Goal: Task Accomplishment & Management: Manage account settings

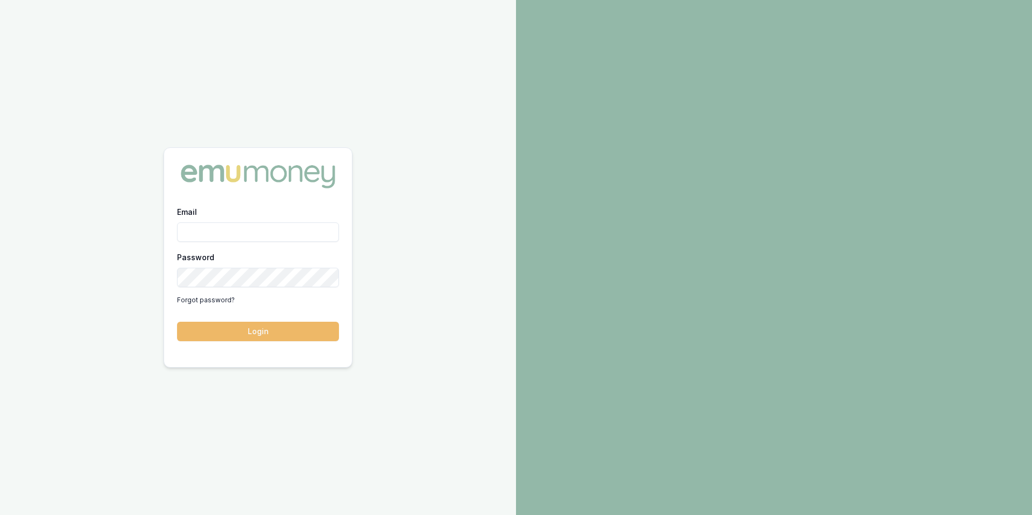
type input "[PERSON_NAME][EMAIL_ADDRESS][PERSON_NAME][DOMAIN_NAME]"
click at [277, 326] on button "Login" at bounding box center [258, 331] width 162 height 19
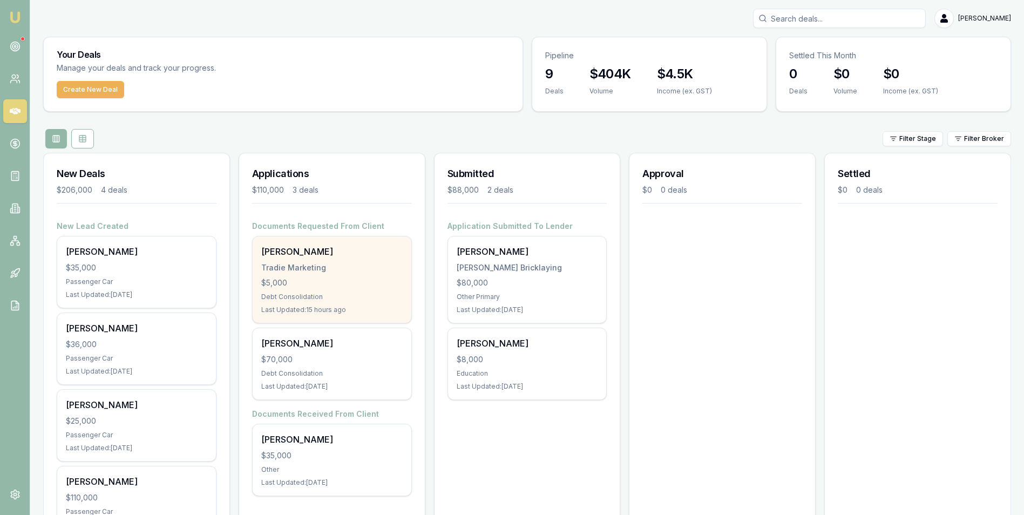
click at [363, 262] on div "Tradie Marketing" at bounding box center [331, 267] width 141 height 11
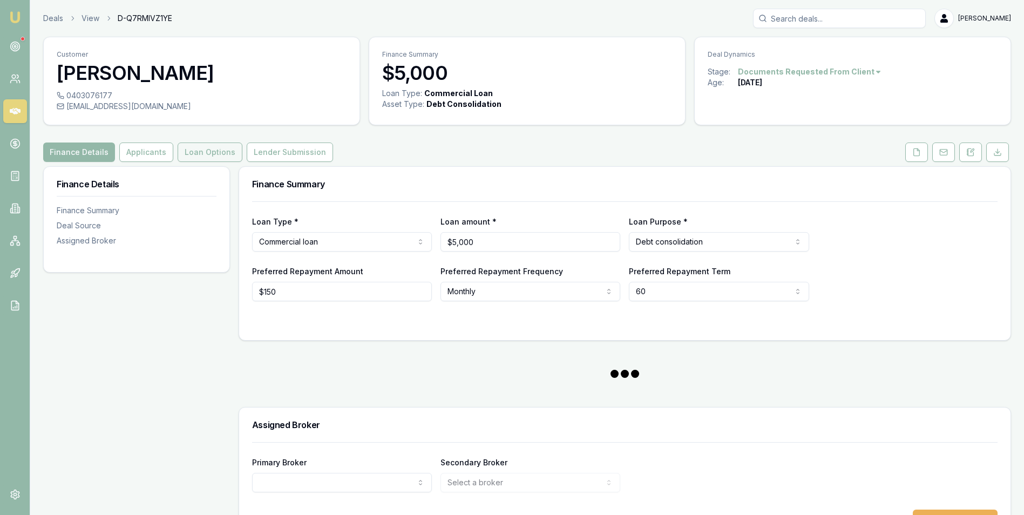
click at [223, 152] on button "Loan Options" at bounding box center [210, 151] width 65 height 19
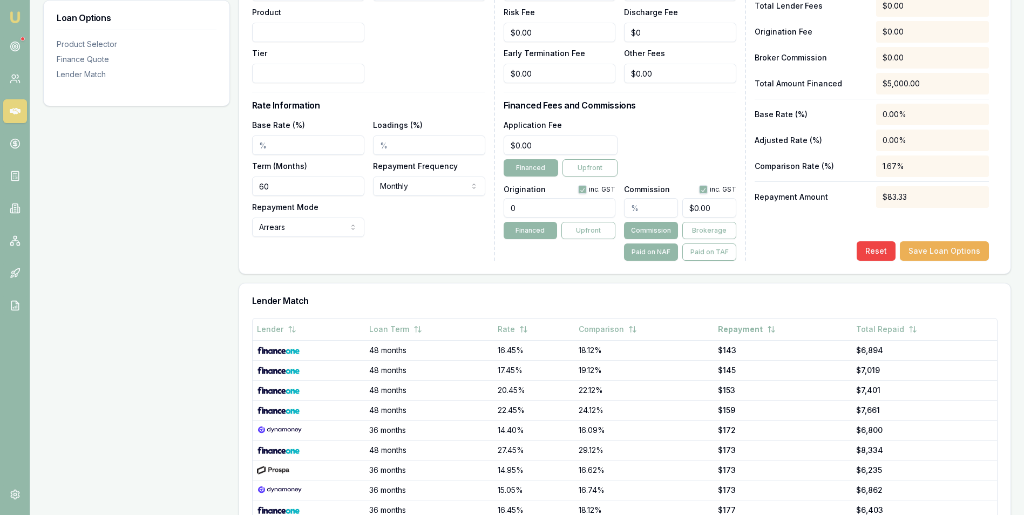
scroll to position [431, 0]
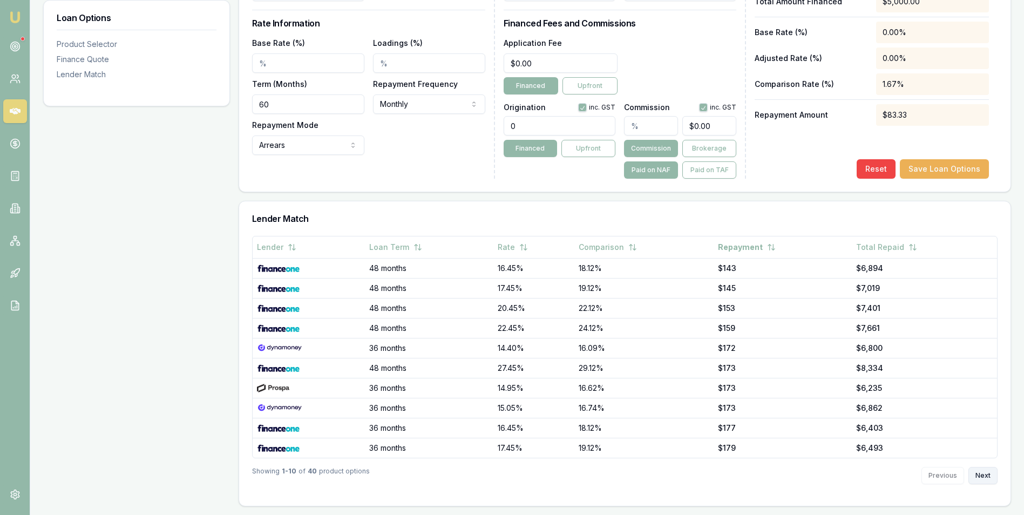
click at [982, 471] on button "Next" at bounding box center [982, 475] width 29 height 17
click at [982, 471] on div "Previous Next" at bounding box center [959, 475] width 76 height 17
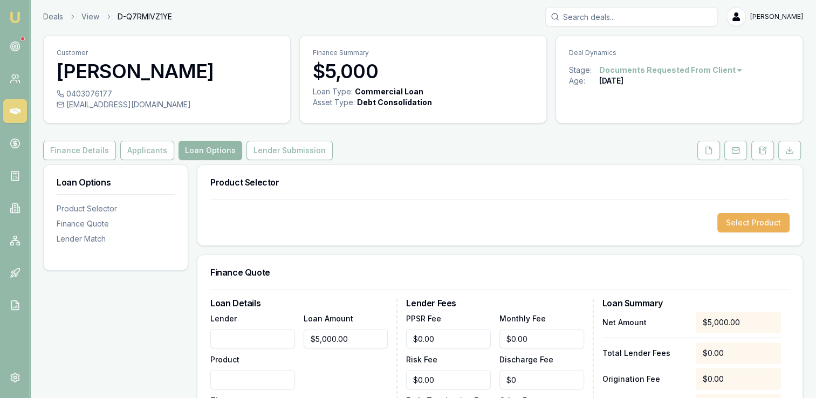
scroll to position [0, 0]
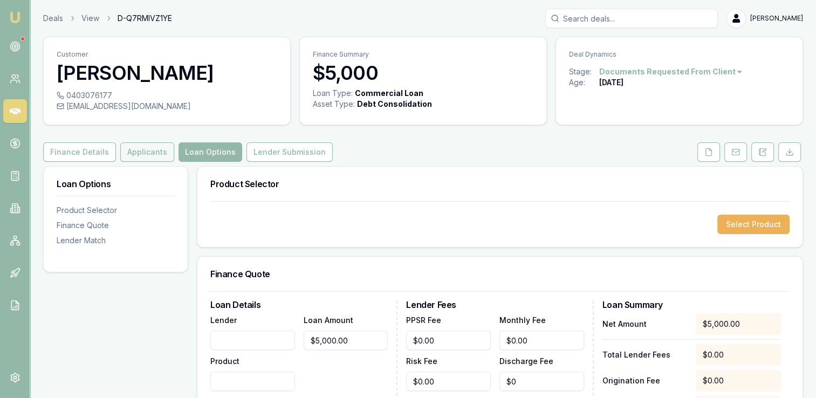
click at [134, 154] on button "Applicants" at bounding box center [147, 151] width 54 height 19
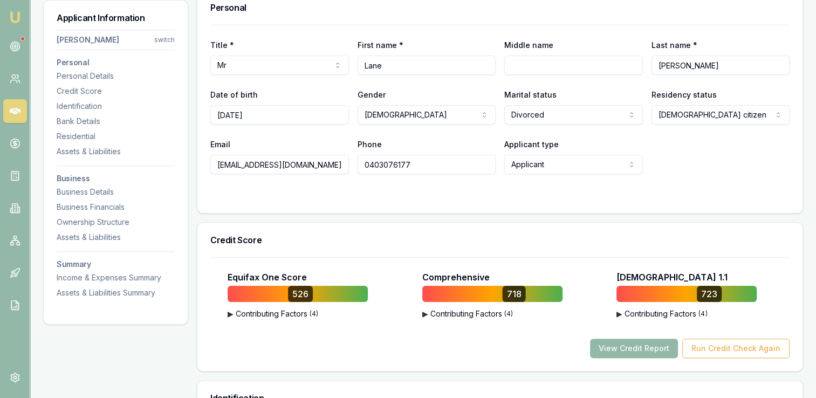
scroll to position [108, 0]
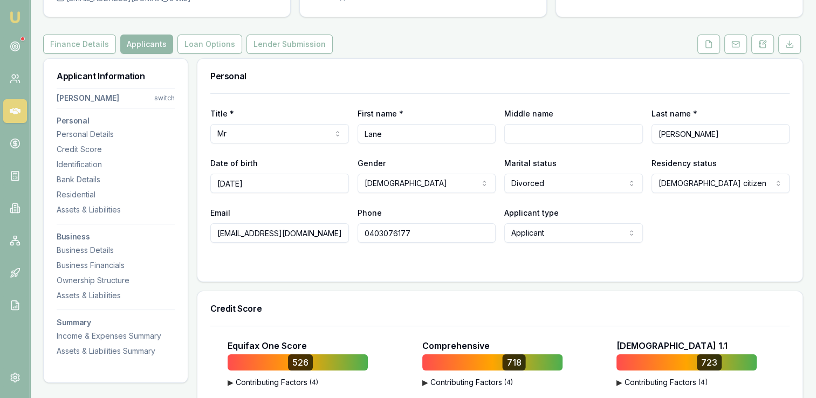
drag, startPoint x: 216, startPoint y: 232, endPoint x: 331, endPoint y: 238, distance: 115.1
click at [331, 238] on input "admin@tradiemarketing.com.au" at bounding box center [279, 232] width 139 height 19
drag, startPoint x: 421, startPoint y: 235, endPoint x: 348, endPoint y: 232, distance: 72.9
click at [348, 232] on div "Email admin@tradiemarketing.com.au Phone 0403076177 Applicant type Applicant Ap…" at bounding box center [499, 224] width 579 height 37
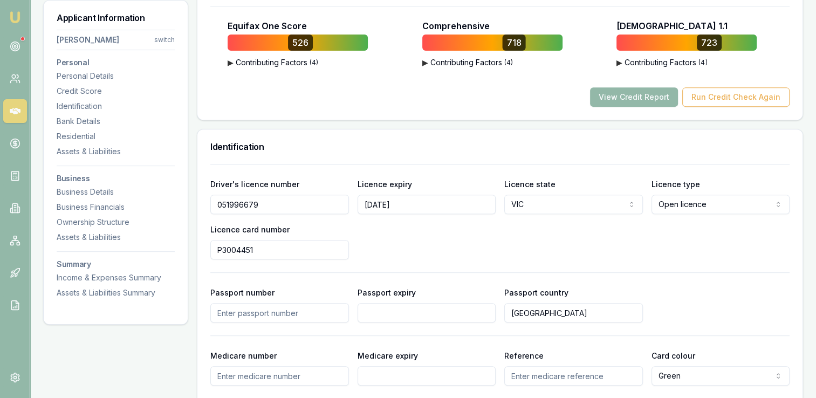
scroll to position [486, 0]
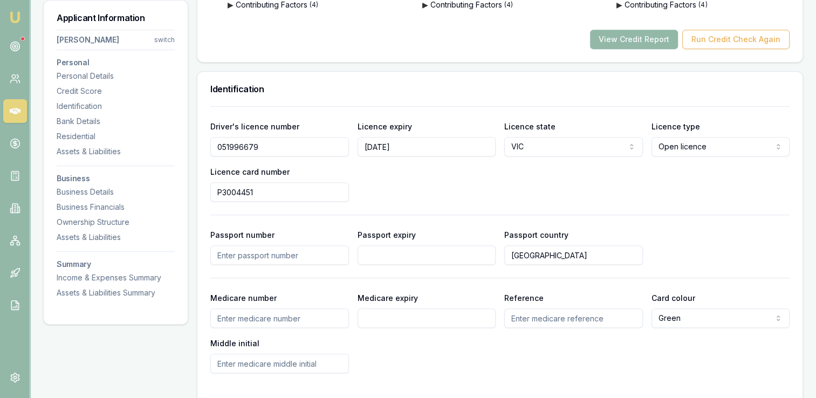
drag, startPoint x: 262, startPoint y: 144, endPoint x: 216, endPoint y: 144, distance: 46.4
click at [216, 144] on input "051996679" at bounding box center [279, 146] width 139 height 19
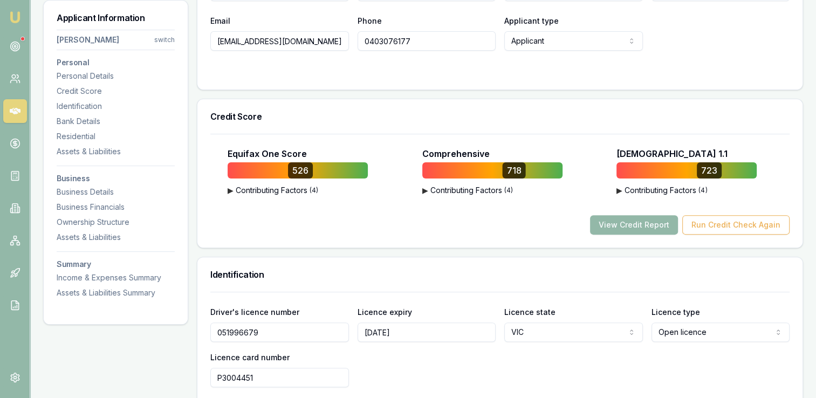
scroll to position [299, 0]
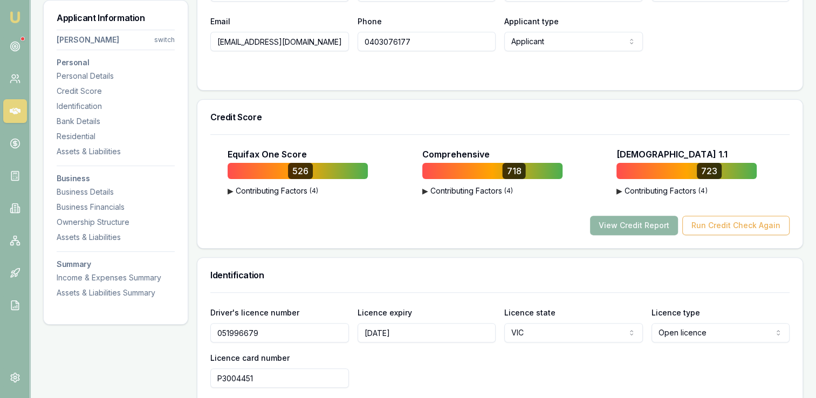
click at [640, 226] on button "View Credit Report" at bounding box center [634, 225] width 88 height 19
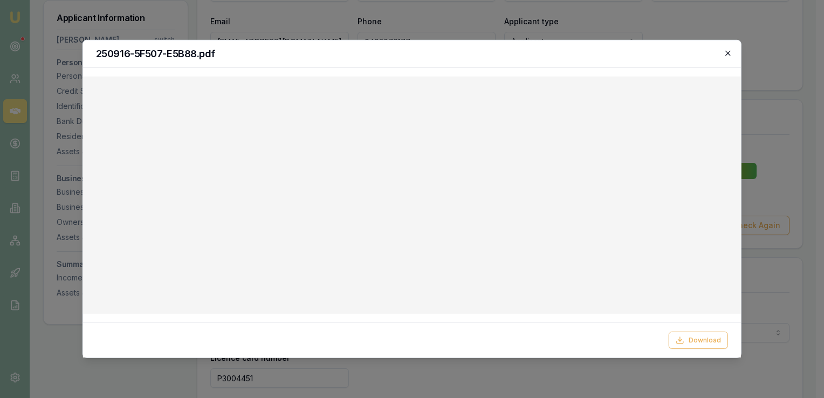
click at [727, 53] on icon "button" at bounding box center [728, 53] width 9 height 9
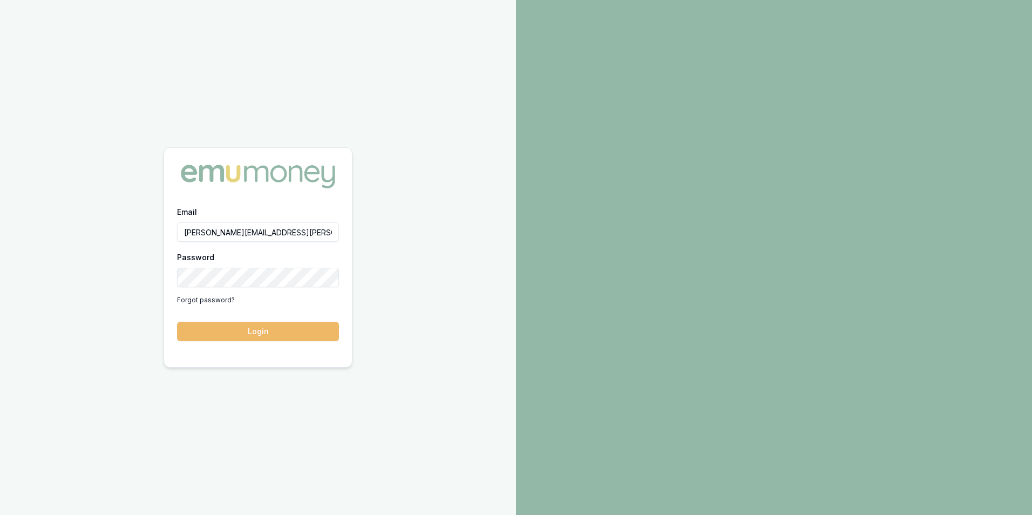
click at [281, 332] on button "Login" at bounding box center [258, 331] width 162 height 19
click at [261, 330] on button "Login" at bounding box center [258, 331] width 162 height 19
click at [266, 331] on button "Login" at bounding box center [258, 331] width 162 height 19
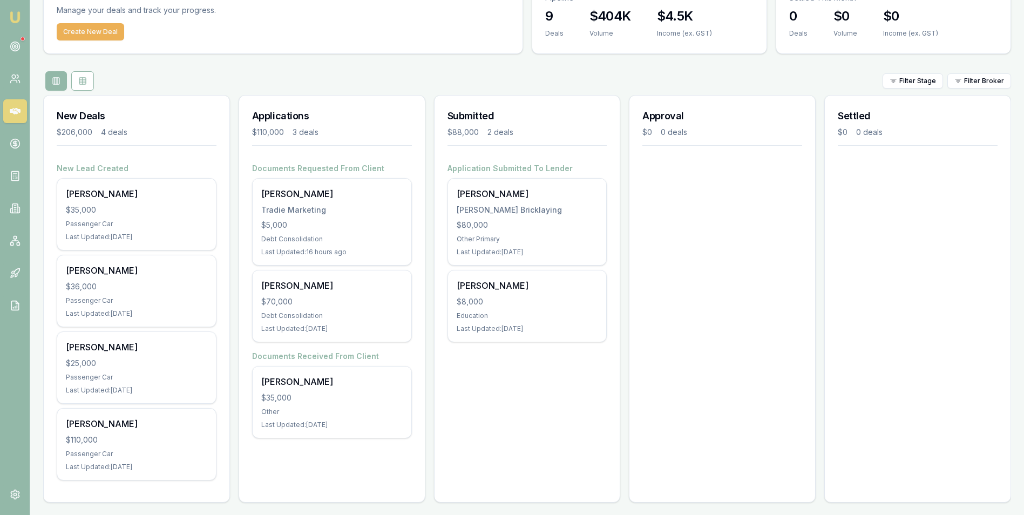
scroll to position [63, 0]
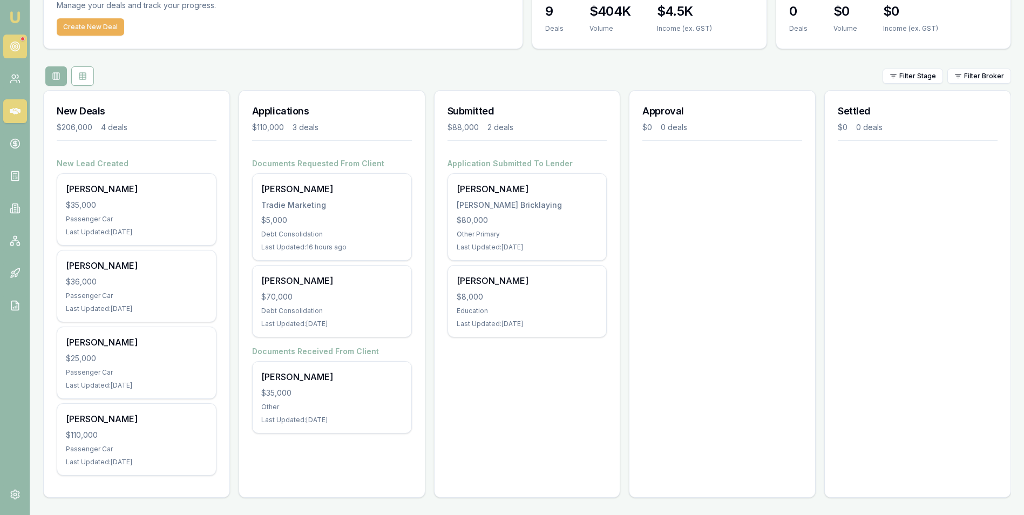
click at [12, 47] on circle at bounding box center [14, 46] width 5 height 5
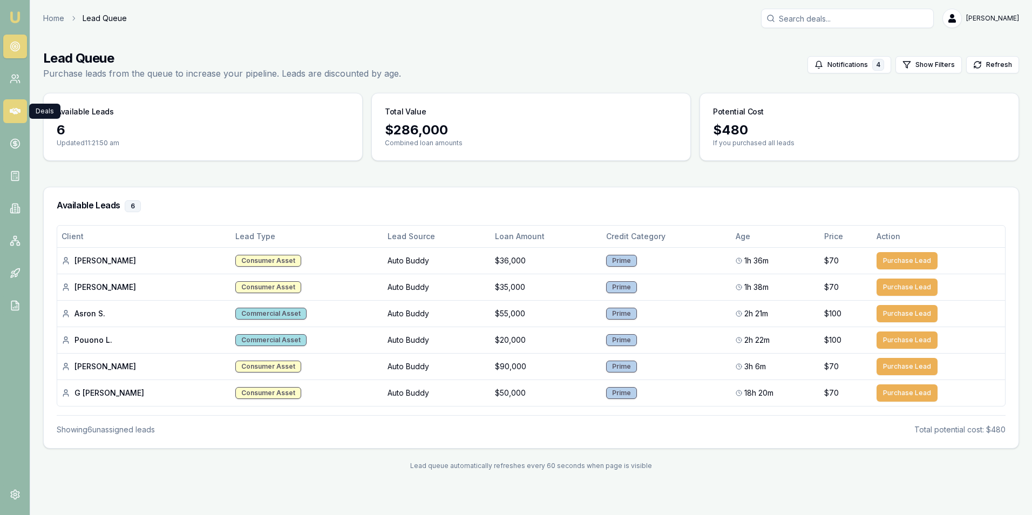
click at [13, 108] on icon at bounding box center [15, 111] width 11 height 11
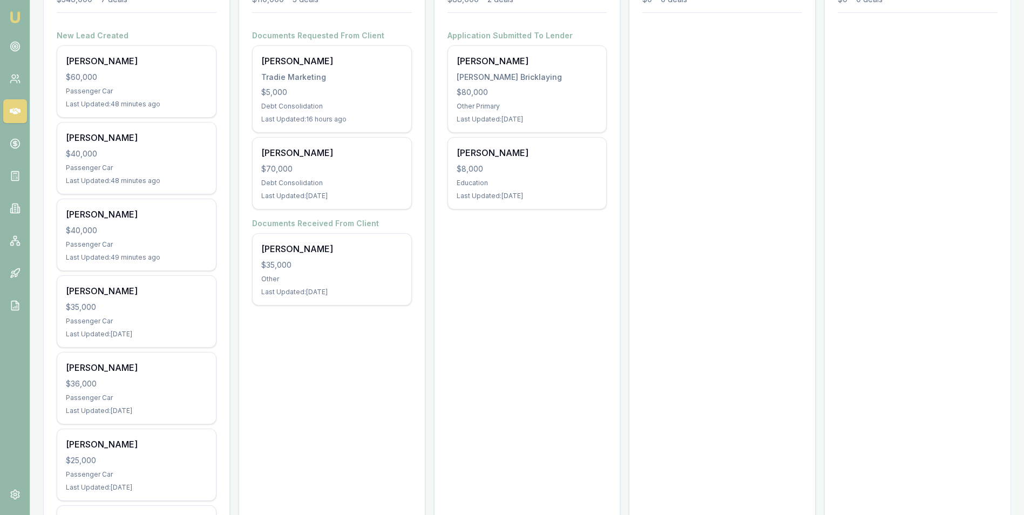
scroll to position [185, 0]
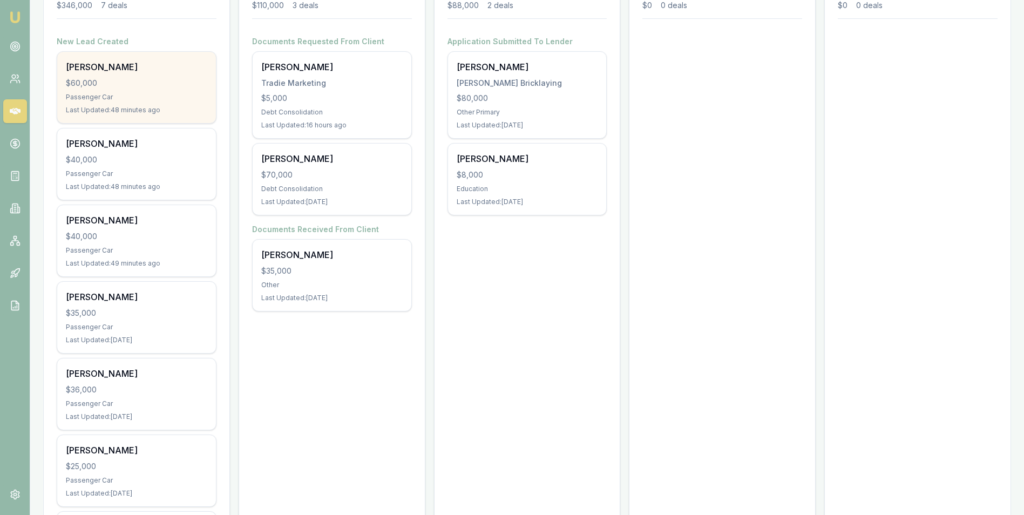
click at [138, 88] on div "Jemma Tidyman $60,000 Passenger Car Last Updated: 48 minutes ago" at bounding box center [136, 87] width 159 height 71
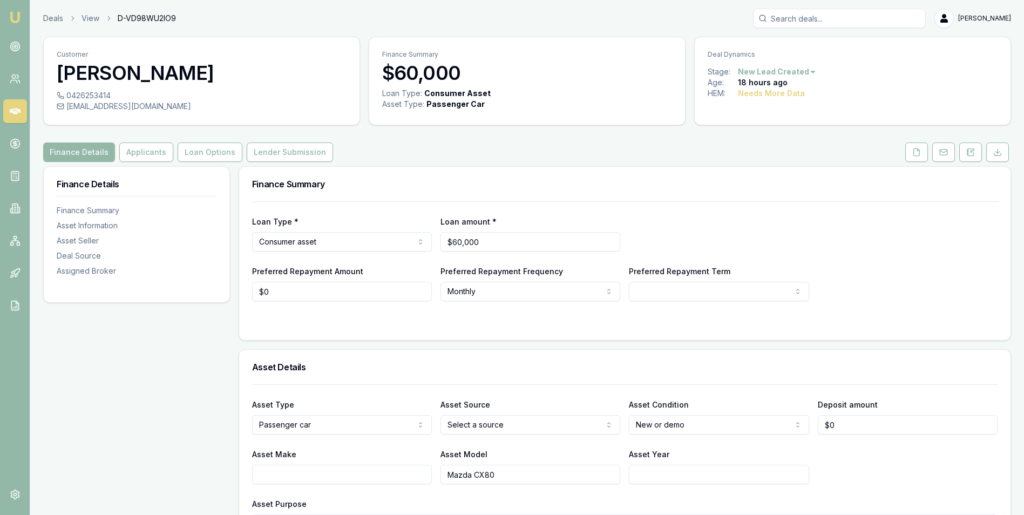
click at [14, 106] on icon at bounding box center [15, 111] width 11 height 11
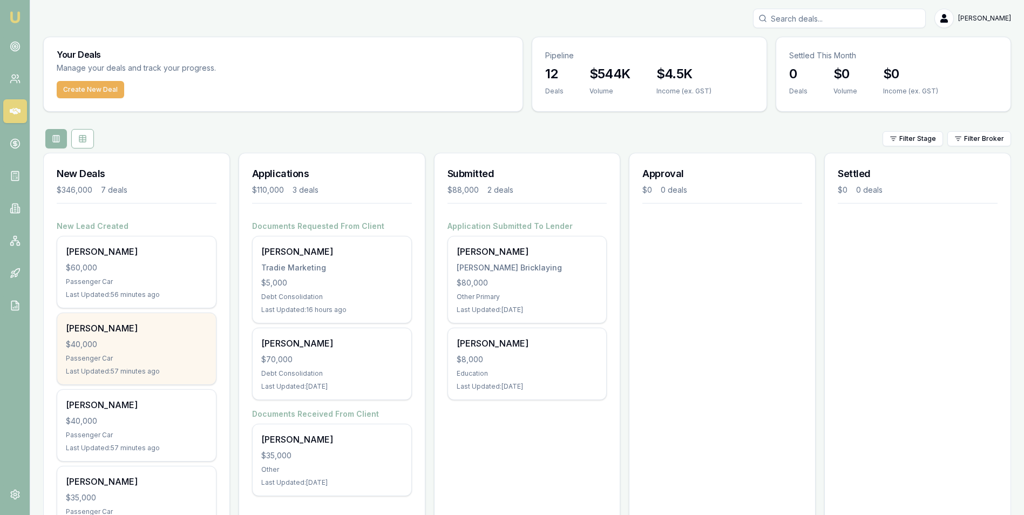
click at [153, 339] on div "$40,000" at bounding box center [136, 344] width 141 height 11
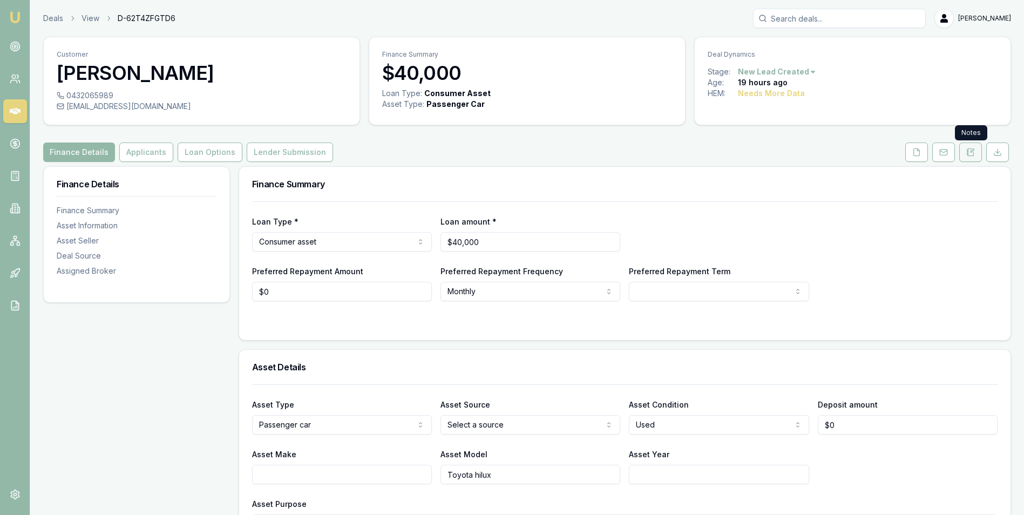
click at [969, 153] on icon at bounding box center [970, 152] width 9 height 9
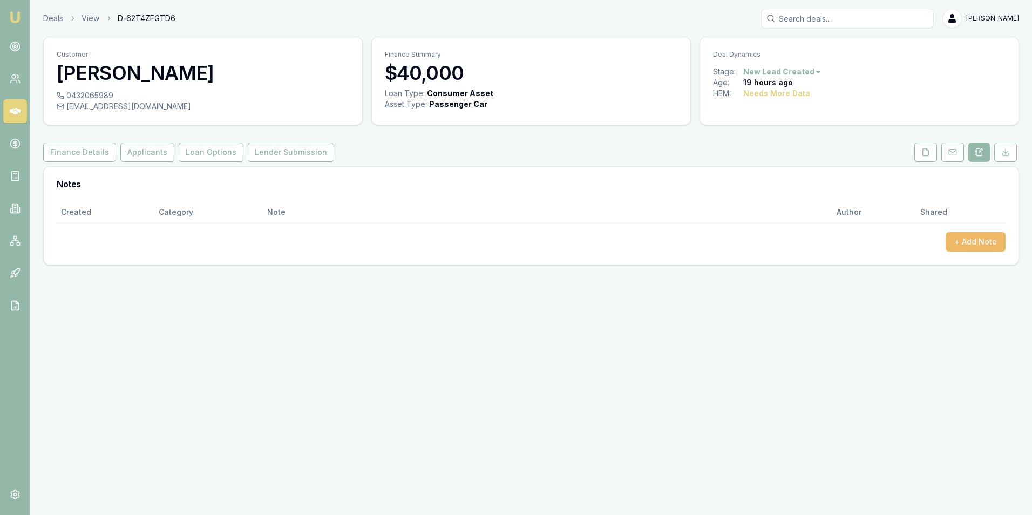
click at [960, 243] on button "+ Add Note" at bounding box center [975, 241] width 60 height 19
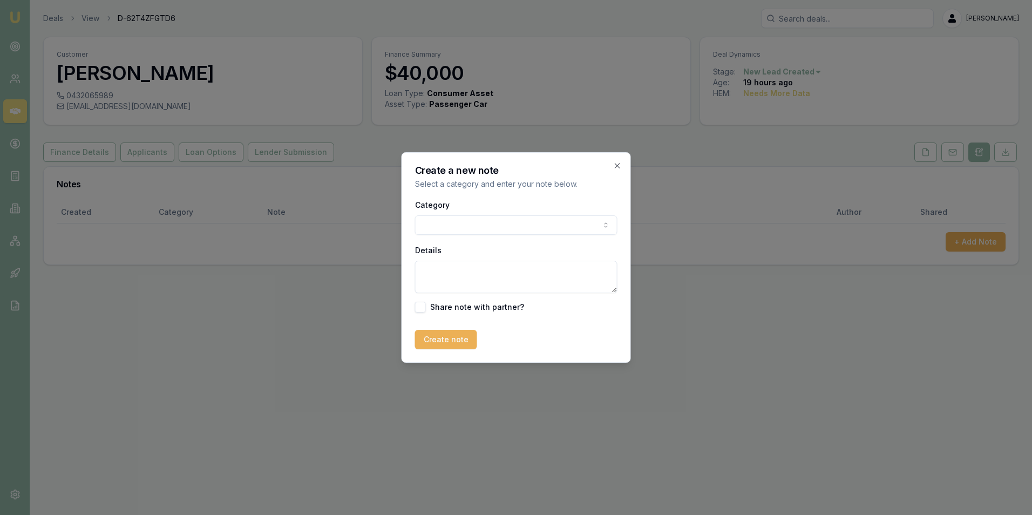
click at [452, 223] on body "Emu Broker Deals View D-62T4ZFGTD6 Adam Howell Toggle Menu Customer Nick Steen …" at bounding box center [516, 257] width 1032 height 515
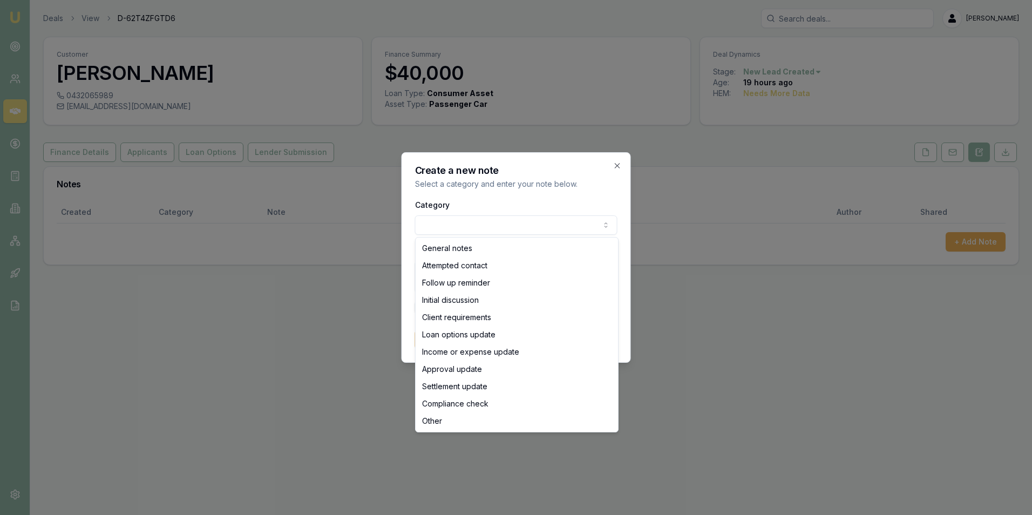
select select "ATTEMPTED_CONTACT"
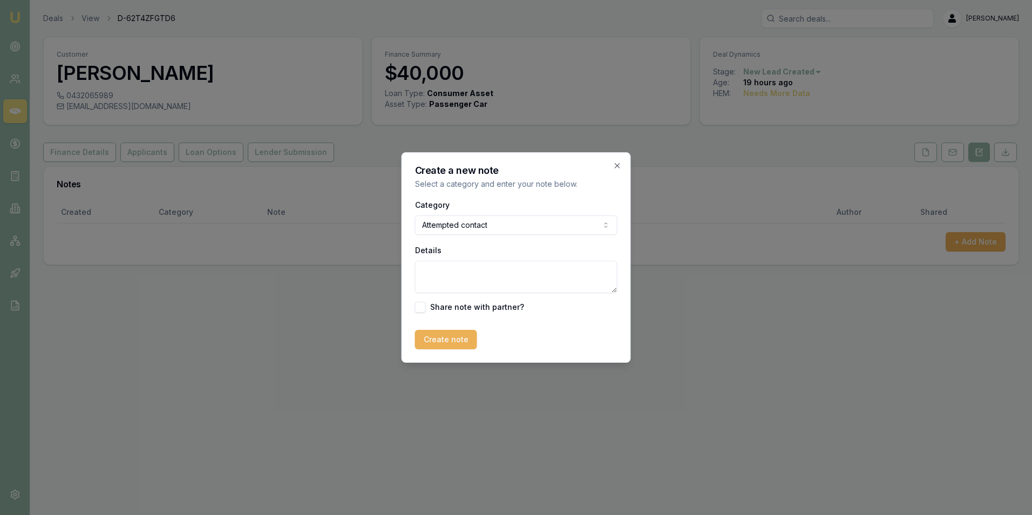
click at [454, 277] on textarea "Details" at bounding box center [516, 277] width 202 height 32
type textarea "Rang and left a message and followed up with a text message."
click at [451, 335] on button "Create note" at bounding box center [446, 339] width 62 height 19
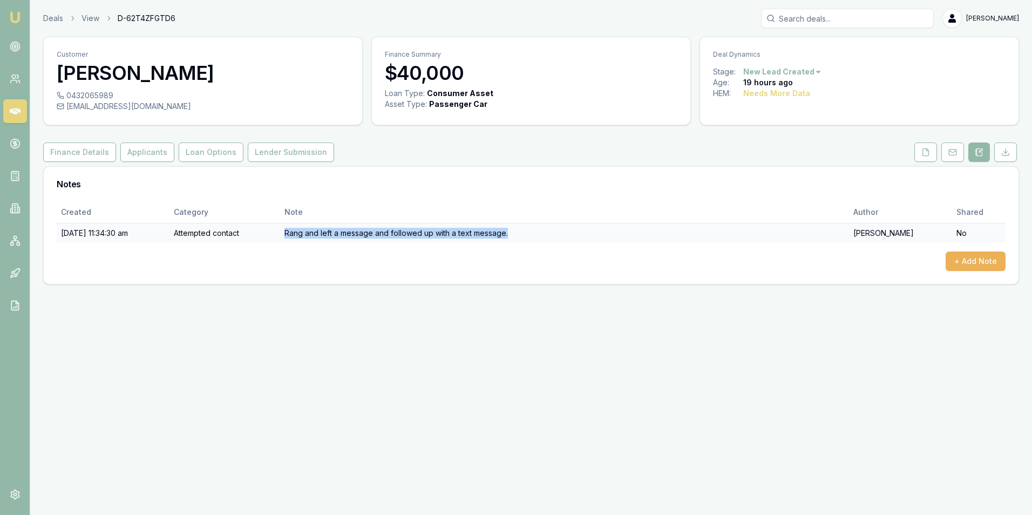
drag, startPoint x: 538, startPoint y: 233, endPoint x: 310, endPoint y: 238, distance: 228.3
click at [310, 238] on td "Rang and left a message and followed up with a text message." at bounding box center [564, 233] width 569 height 20
drag, startPoint x: 310, startPoint y: 238, endPoint x: 347, endPoint y: 233, distance: 38.2
copy td "Rang and left a message and followed up with a text message."
click at [16, 114] on icon at bounding box center [15, 111] width 11 height 11
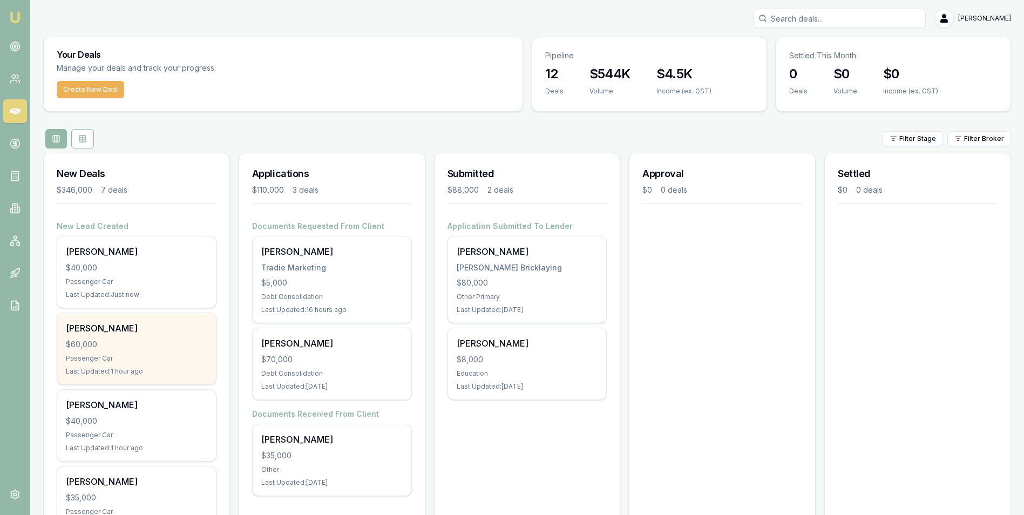
click at [144, 339] on div "$60,000" at bounding box center [136, 344] width 141 height 11
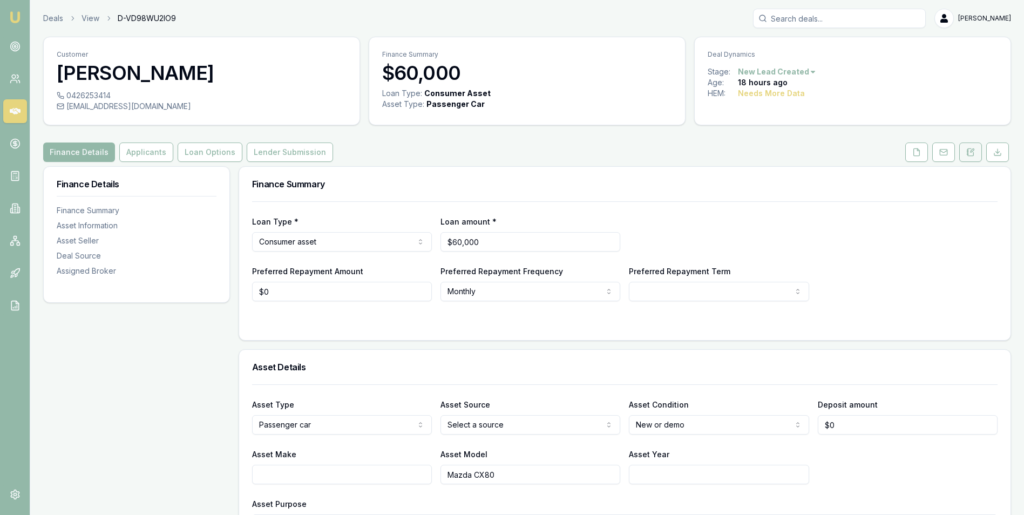
click at [969, 155] on icon at bounding box center [970, 151] width 6 height 7
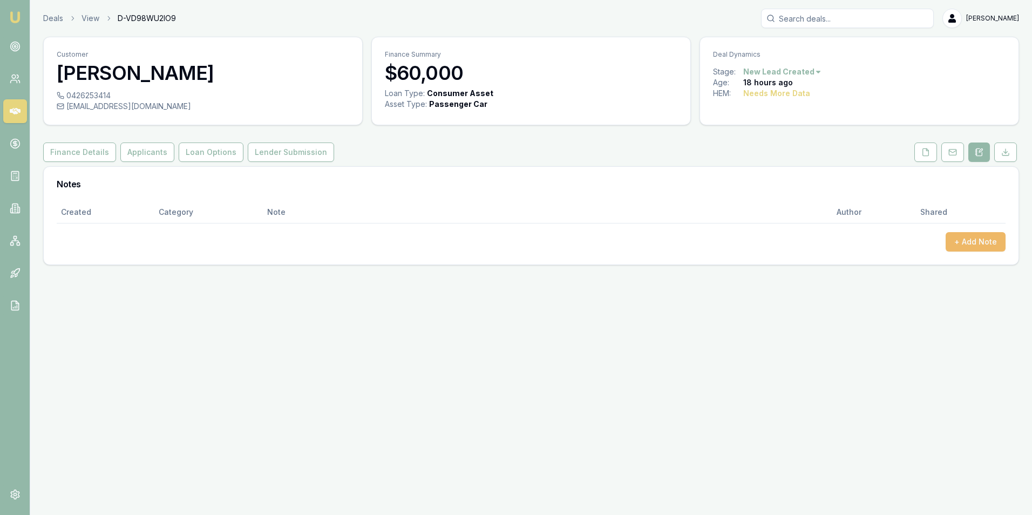
click at [977, 241] on button "+ Add Note" at bounding box center [975, 241] width 60 height 19
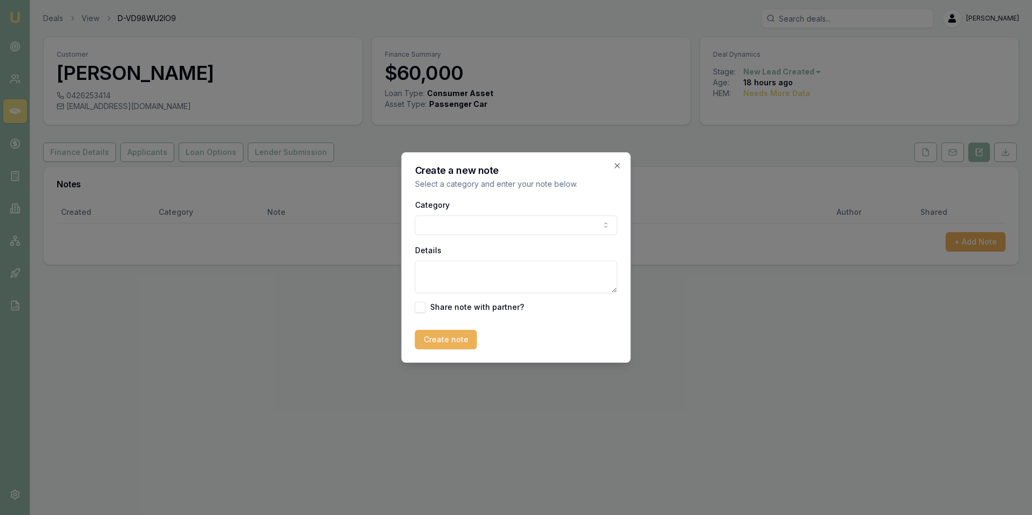
click at [509, 217] on body "Emu Broker Deals View D-VD98WU2IO9 [PERSON_NAME] Toggle Menu Customer [PERSON_N…" at bounding box center [516, 257] width 1032 height 515
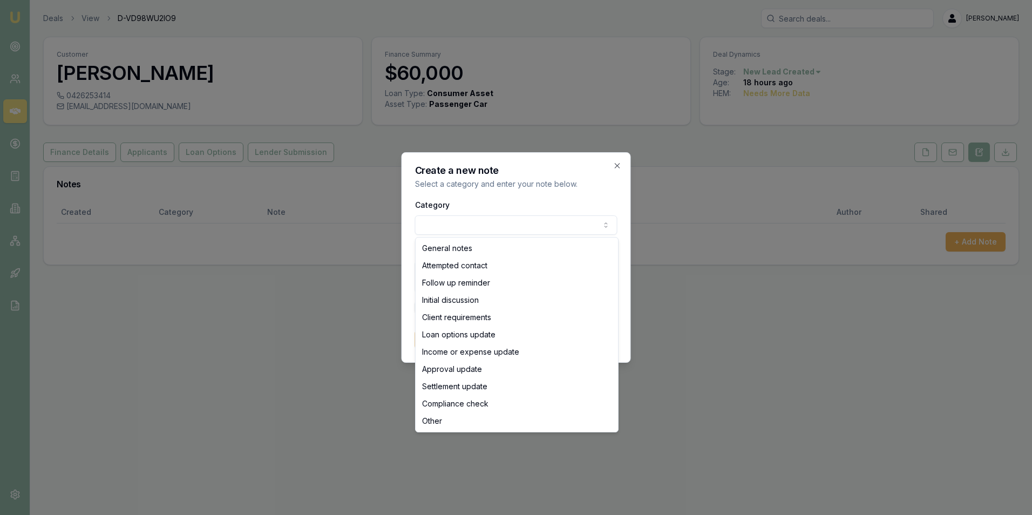
select select "ATTEMPTED_CONTACT"
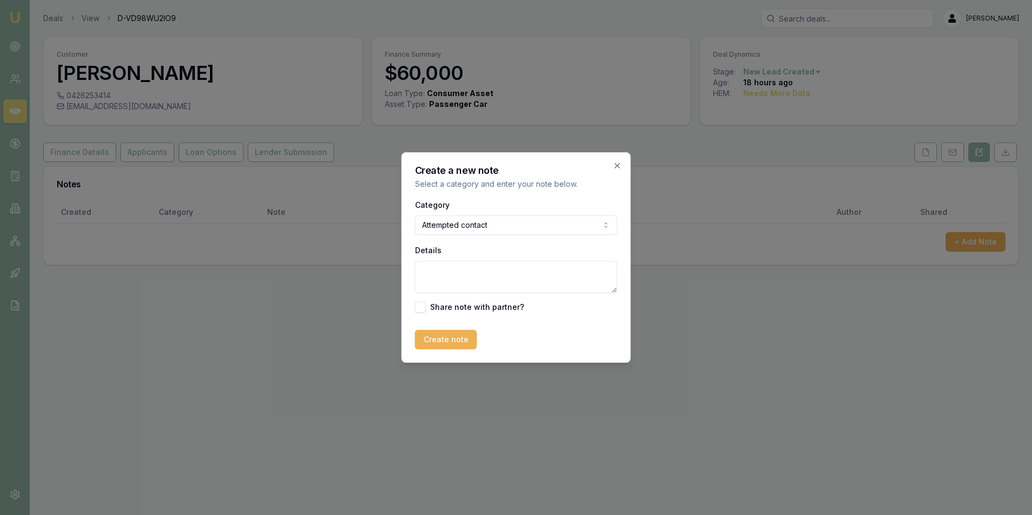
click at [453, 267] on textarea "Details" at bounding box center [516, 277] width 202 height 32
paste textarea "Rang and left a message and followed up with a text message."
type textarea "Rang and left a message and followed up with a text message."
click at [451, 337] on button "Create note" at bounding box center [446, 339] width 62 height 19
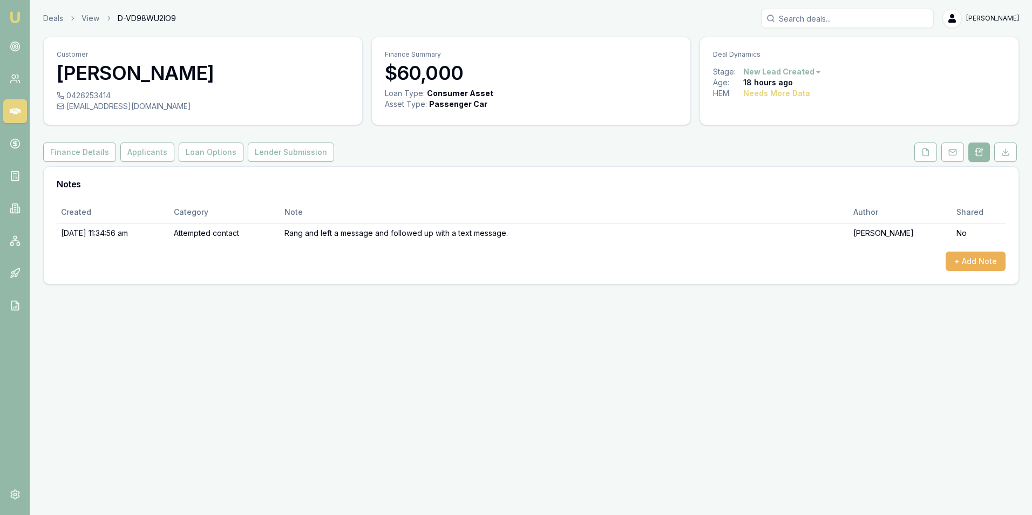
click at [12, 106] on icon at bounding box center [15, 111] width 11 height 11
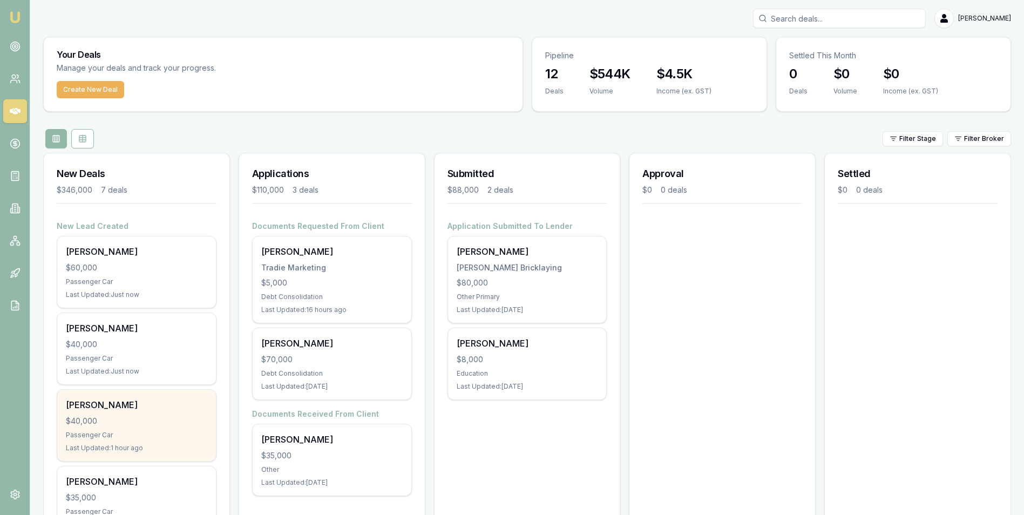
click at [118, 411] on div "Anita Mcdonnell $40,000 Passenger Car Last Updated: 1 hour ago" at bounding box center [136, 425] width 159 height 71
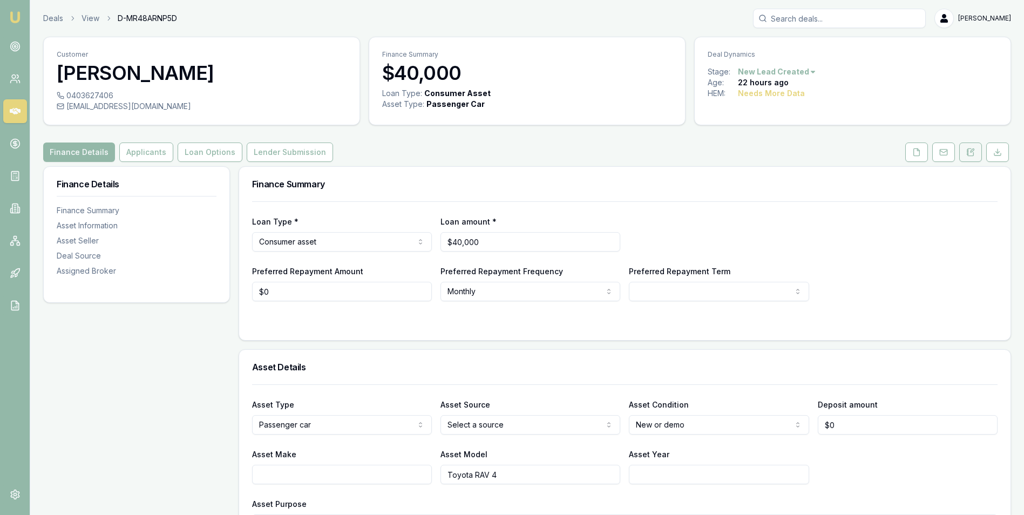
click at [969, 151] on icon at bounding box center [970, 152] width 9 height 9
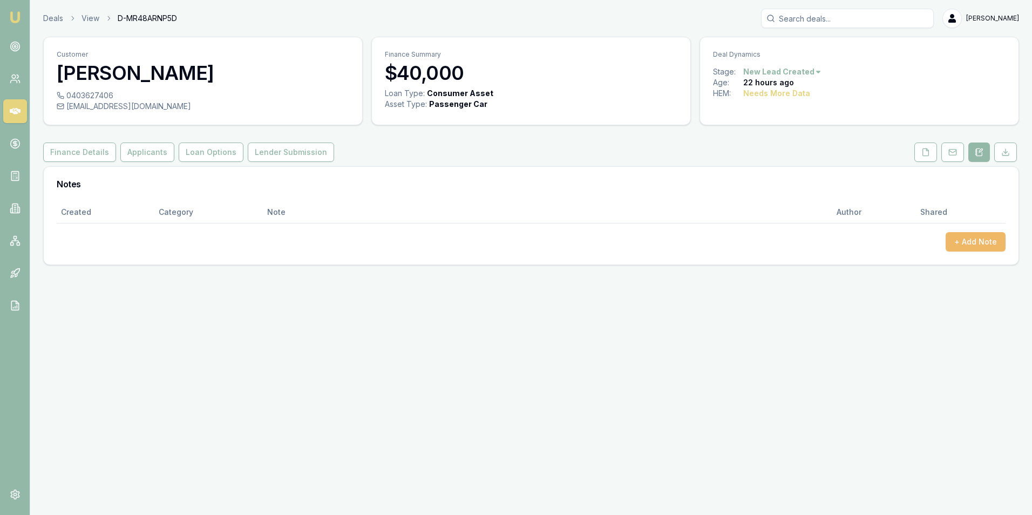
click at [968, 241] on button "+ Add Note" at bounding box center [975, 241] width 60 height 19
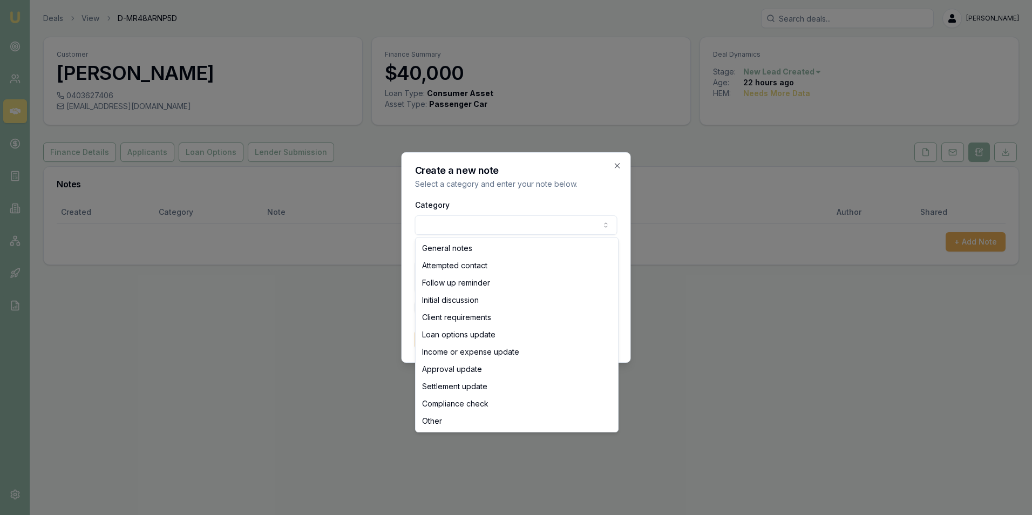
click at [458, 229] on body "Emu Broker Deals View D-MR48ARNP5D [PERSON_NAME] Toggle Menu Customer [PERSON_N…" at bounding box center [516, 257] width 1032 height 515
select select "ATTEMPTED_CONTACT"
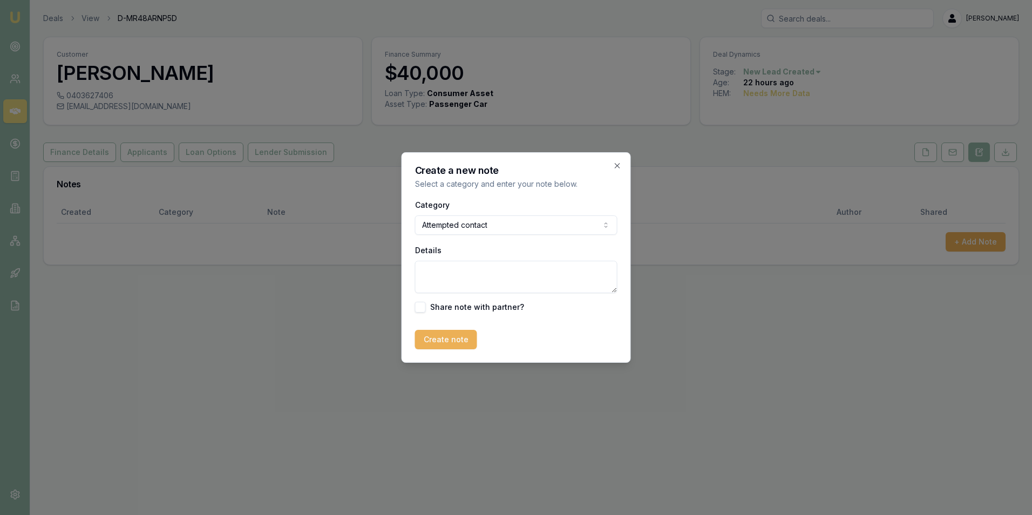
click at [473, 272] on textarea "Details" at bounding box center [516, 277] width 202 height 32
paste textarea "Rang and left a message and followed up with a text message."
type textarea "Rang and left a message and followed up with a text message."
click at [452, 337] on button "Create note" at bounding box center [446, 339] width 62 height 19
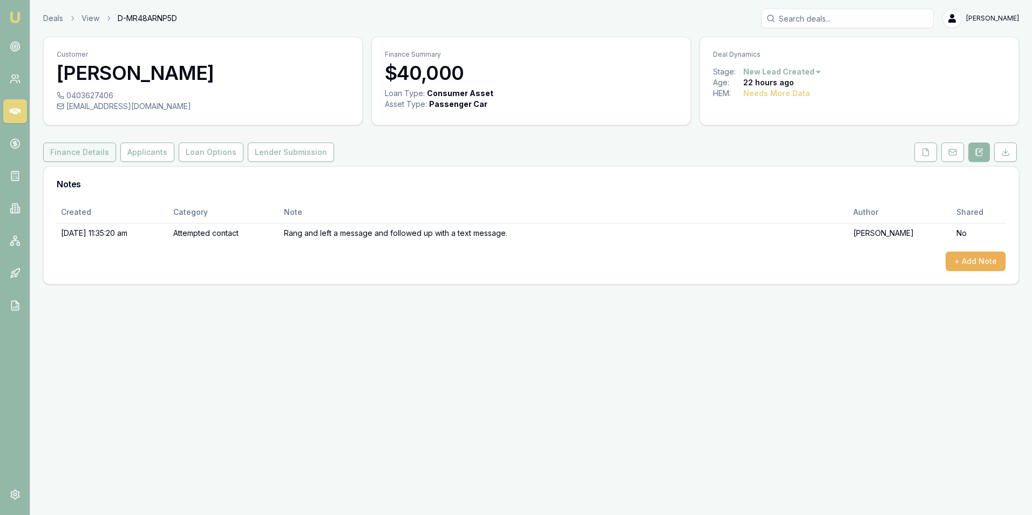
click at [101, 149] on button "Finance Details" at bounding box center [79, 151] width 73 height 19
